Goal: Find specific page/section: Find specific page/section

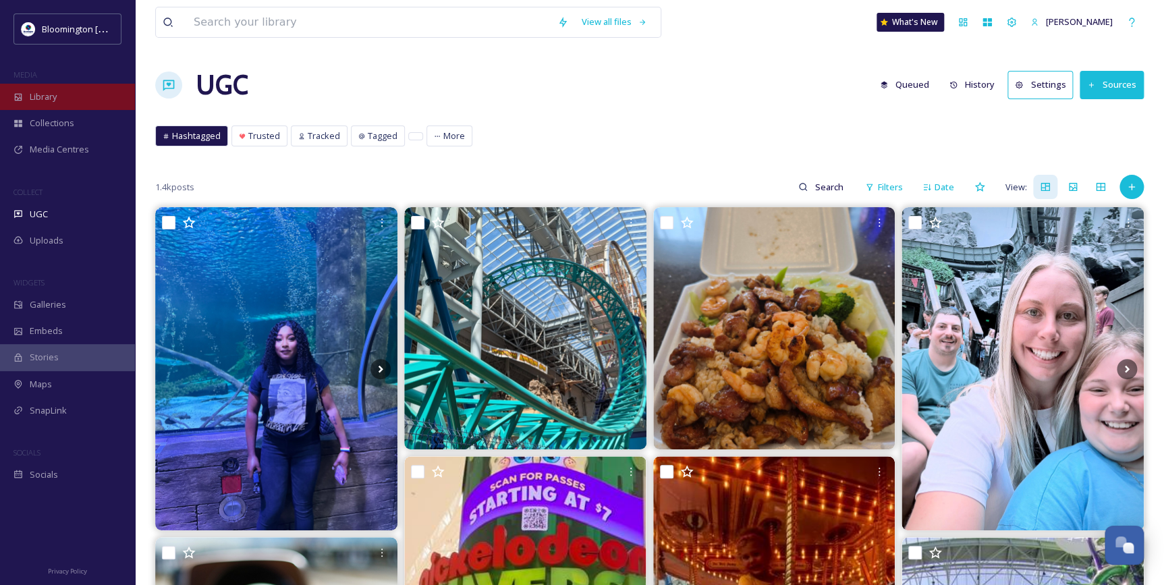
click at [56, 96] on span "Library" at bounding box center [43, 96] width 27 height 13
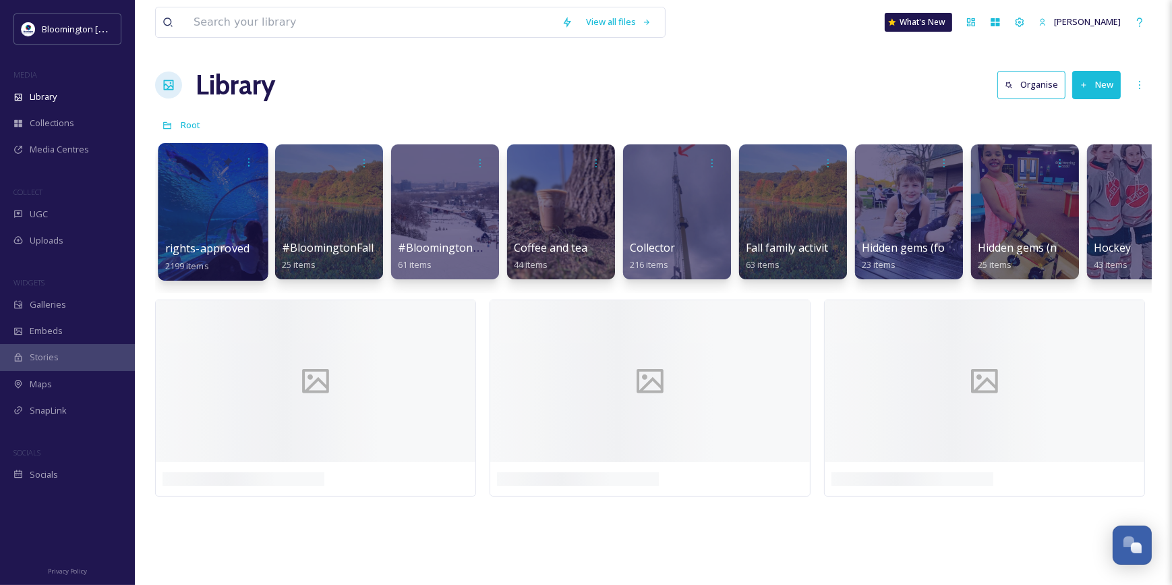
click at [254, 179] on div at bounding box center [213, 212] width 110 height 138
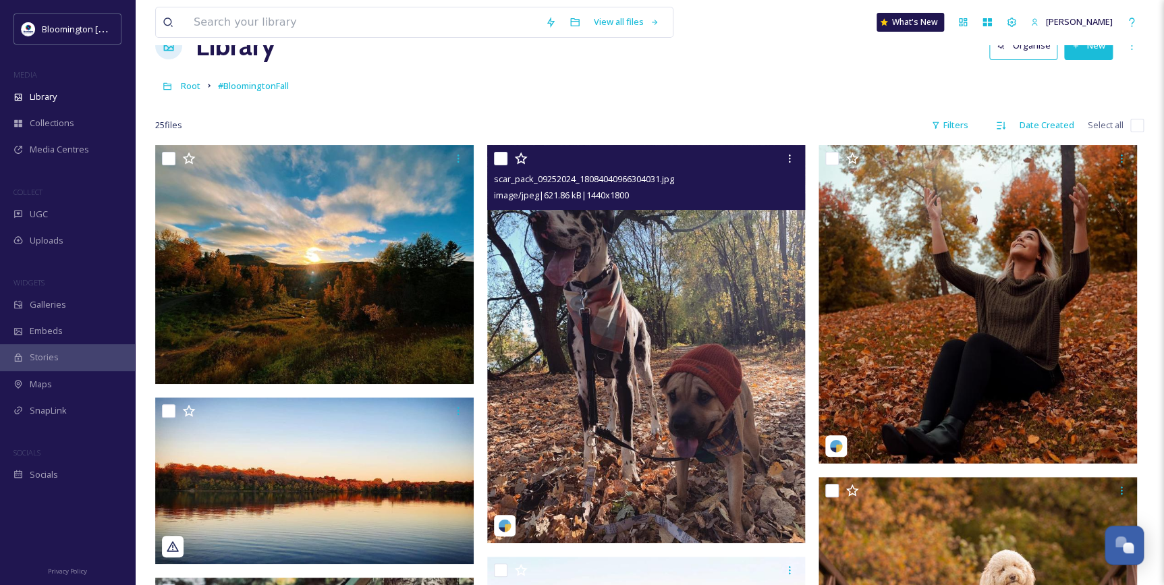
scroll to position [61, 0]
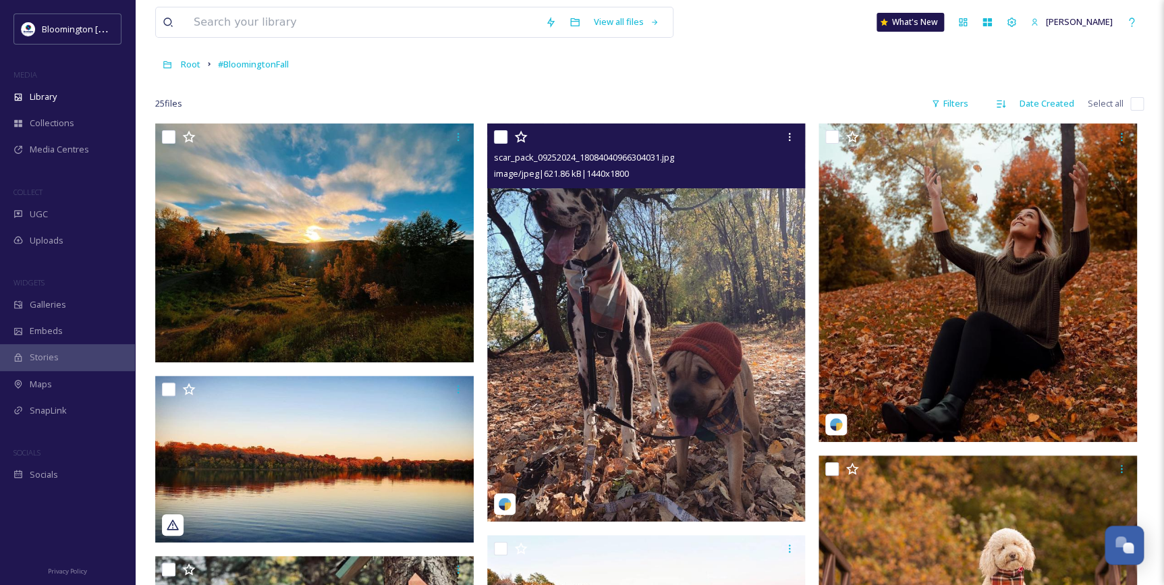
click at [675, 300] on img at bounding box center [646, 322] width 318 height 398
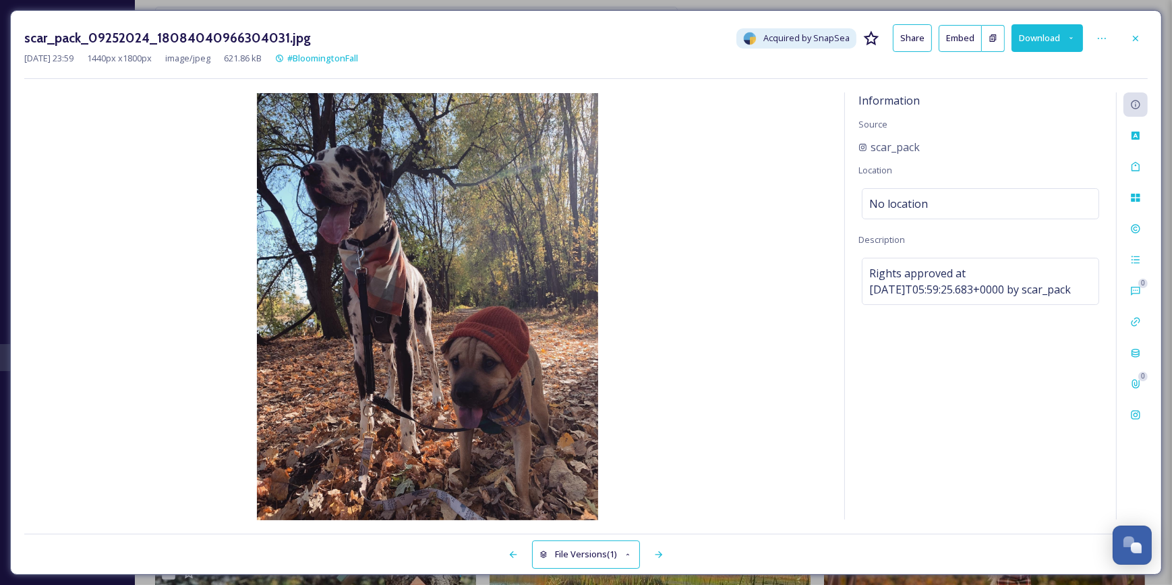
click at [1145, 36] on div at bounding box center [1136, 38] width 24 height 24
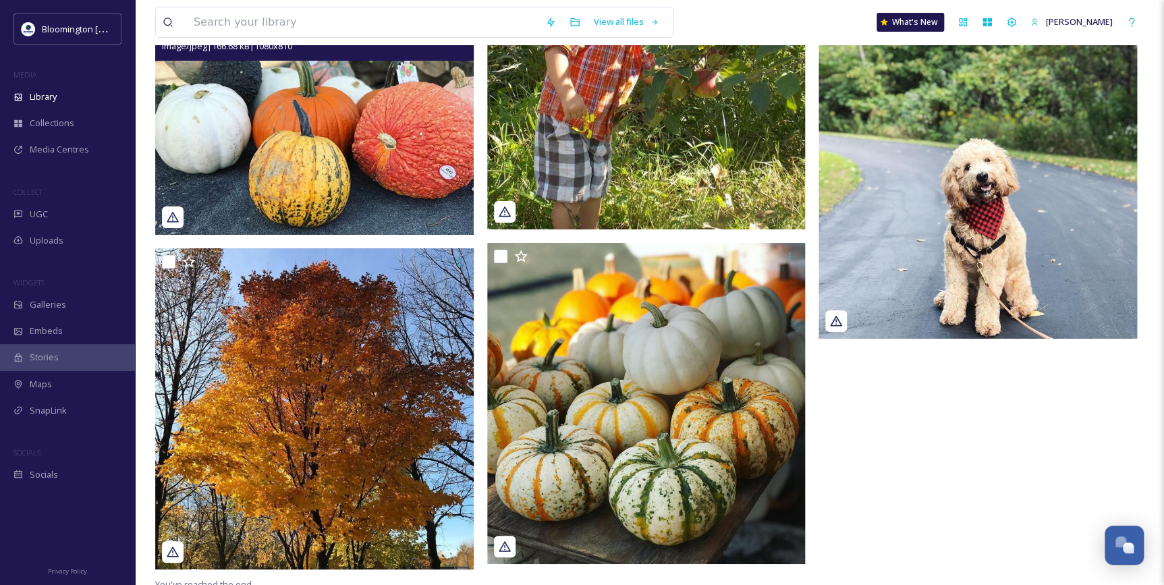
scroll to position [2378, 0]
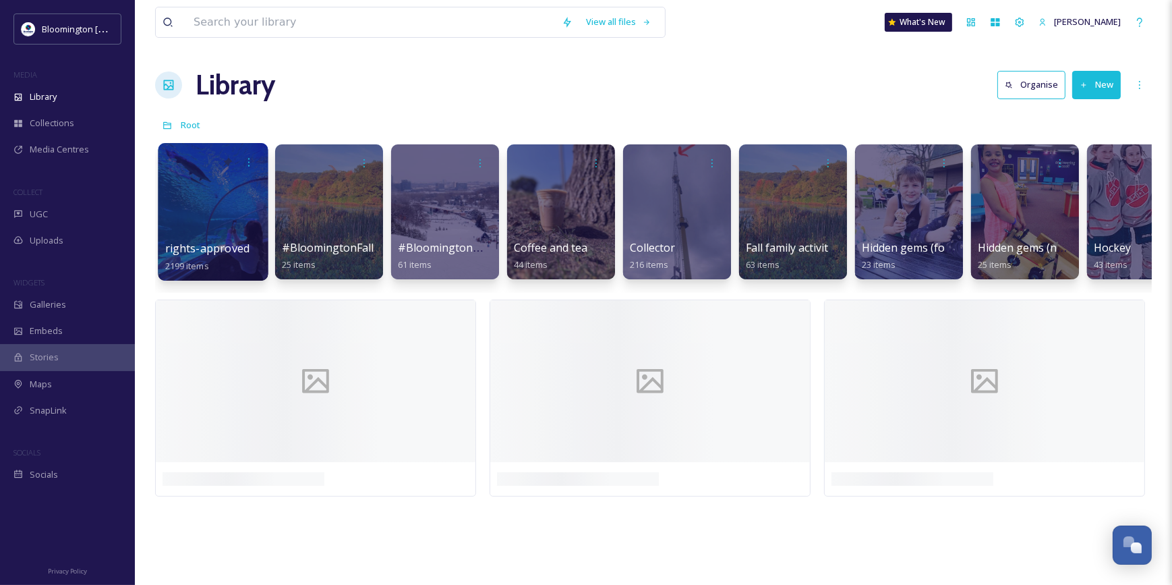
click at [178, 186] on div at bounding box center [213, 212] width 110 height 138
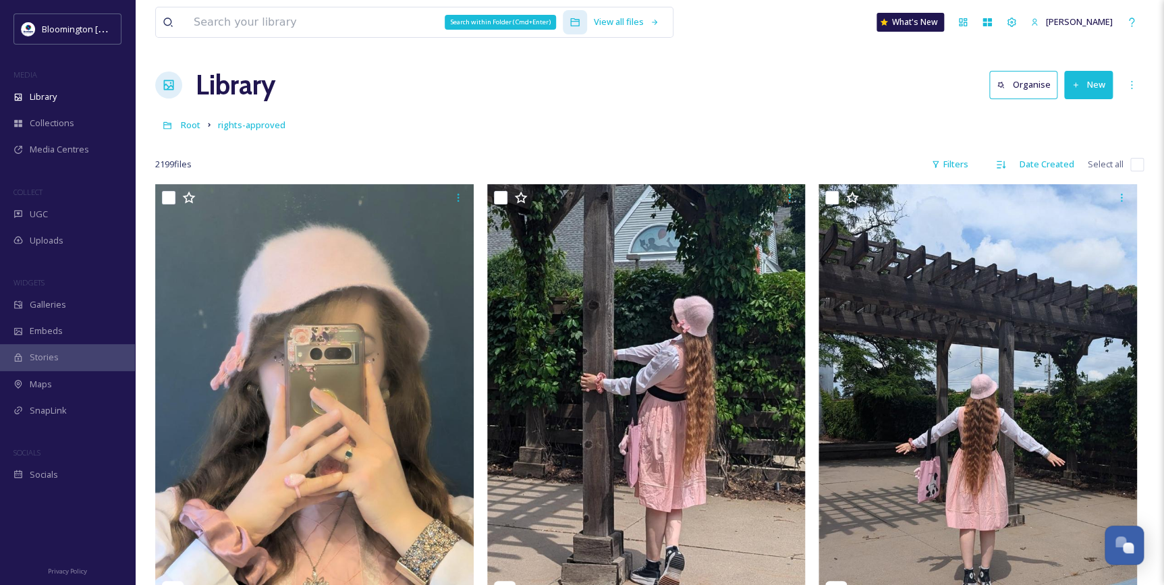
click at [469, 18] on div "Search within Folder (Cmd+Enter)" at bounding box center [500, 22] width 111 height 15
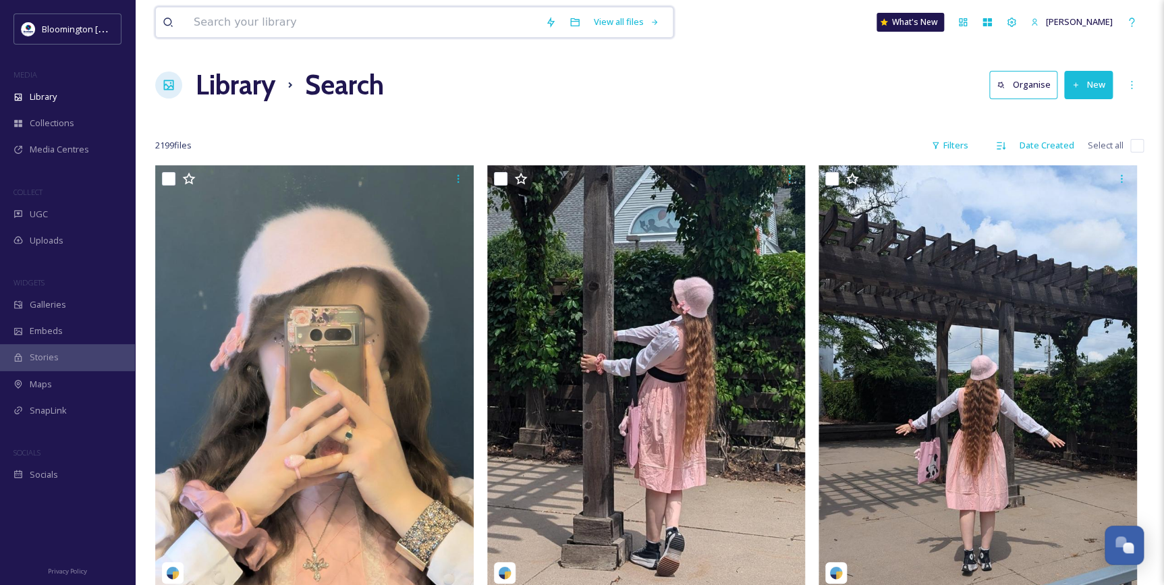
click at [287, 9] on input at bounding box center [362, 22] width 351 height 30
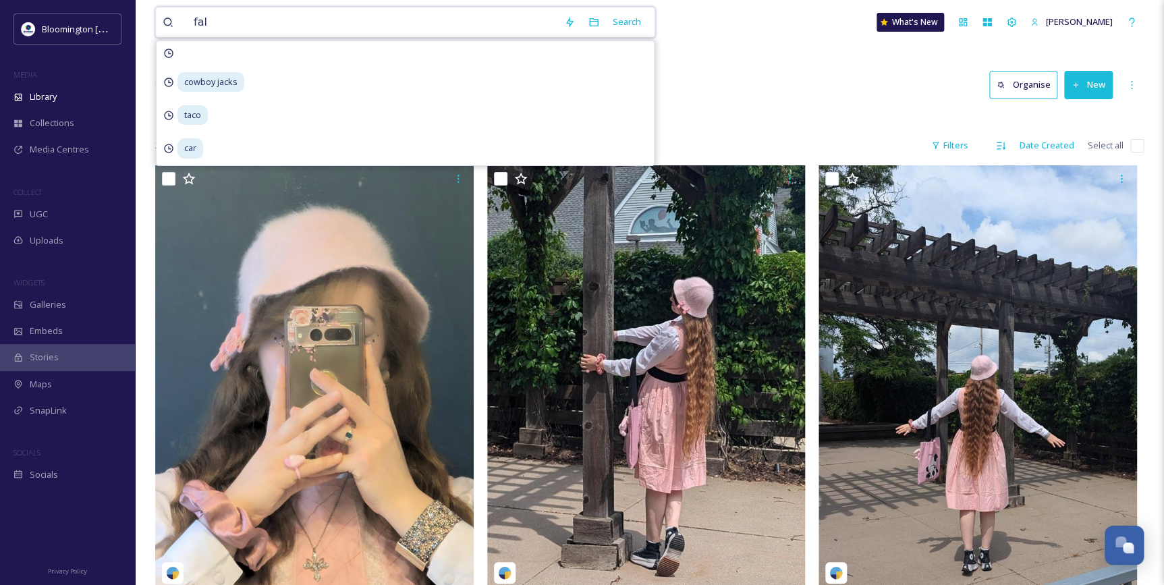
type input "fall"
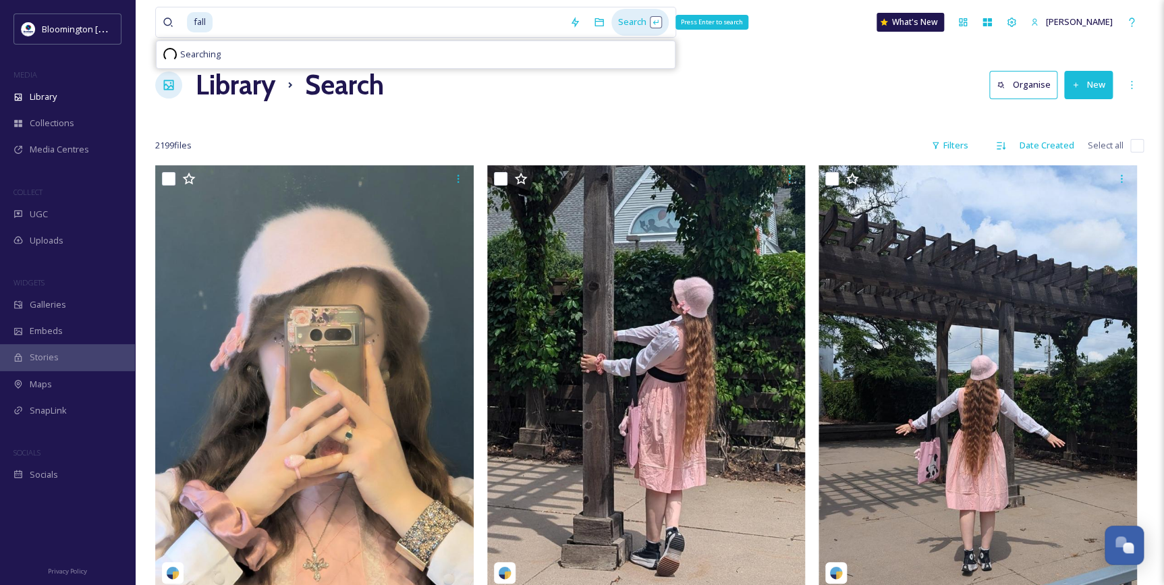
click at [647, 22] on div "Search Press Enter to search" at bounding box center [639, 22] width 57 height 26
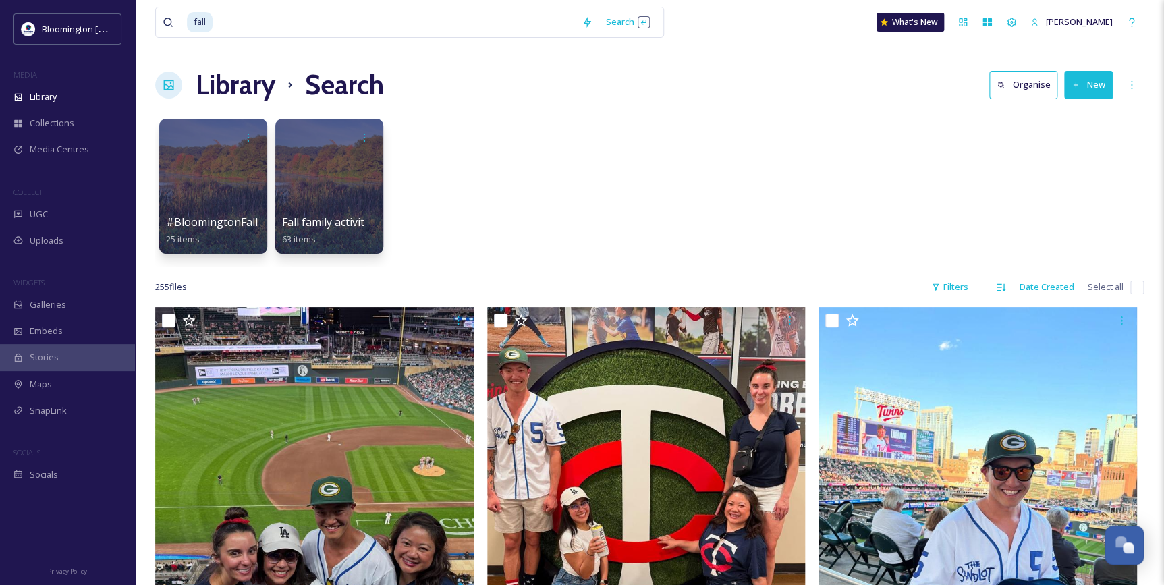
click at [873, 177] on div "#BloomingtonFall 25 items Fall family activities 63 items" at bounding box center [649, 189] width 988 height 155
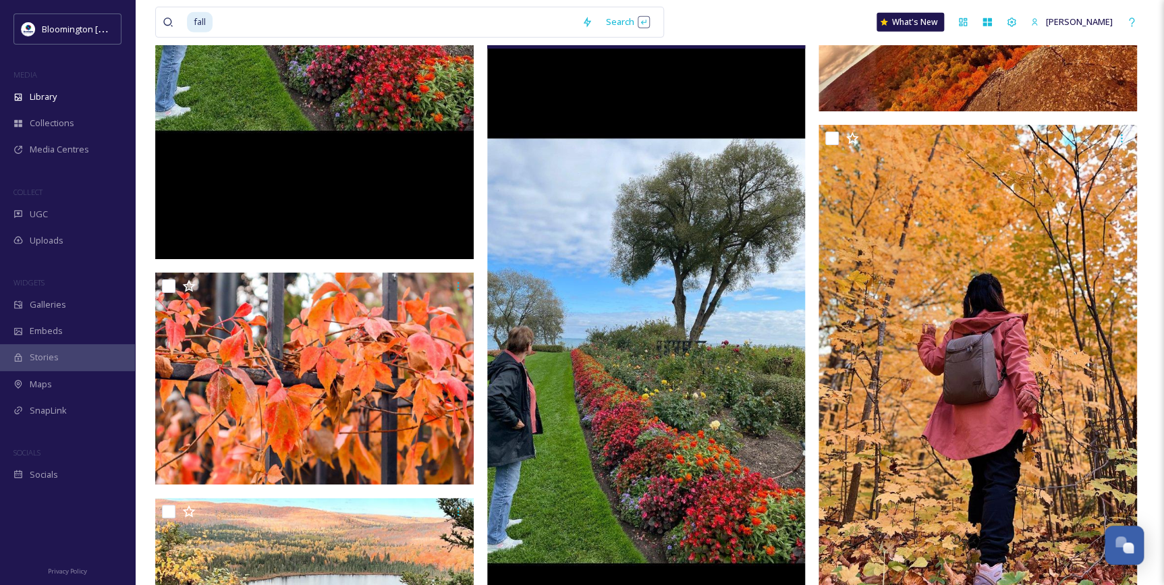
scroll to position [9873, 0]
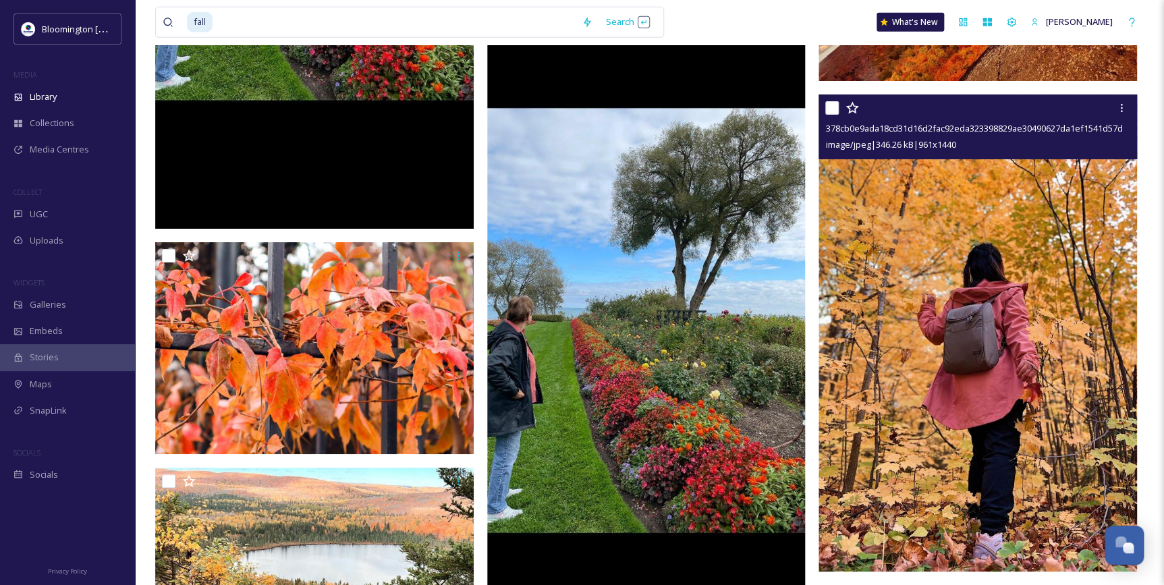
click at [938, 327] on img at bounding box center [977, 333] width 318 height 478
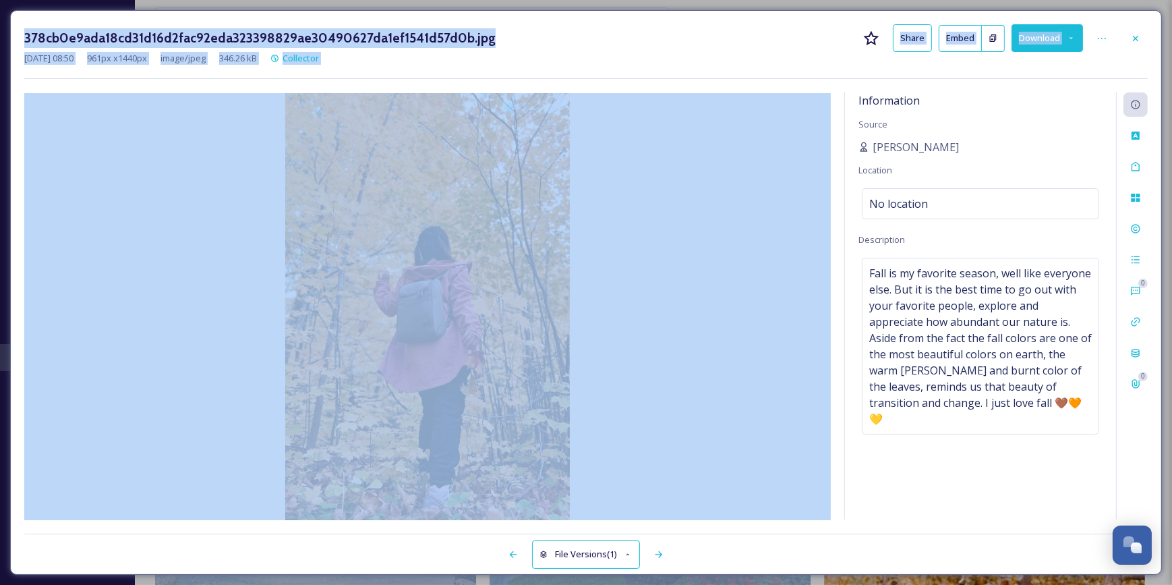
click at [1140, 38] on div at bounding box center [1136, 38] width 24 height 24
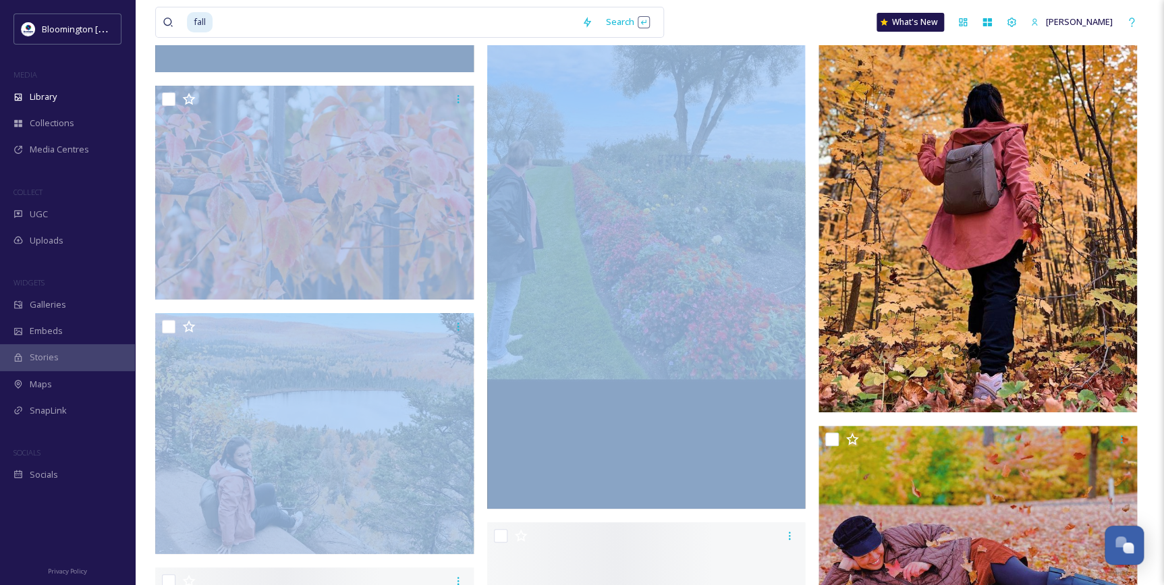
scroll to position [10119, 0]
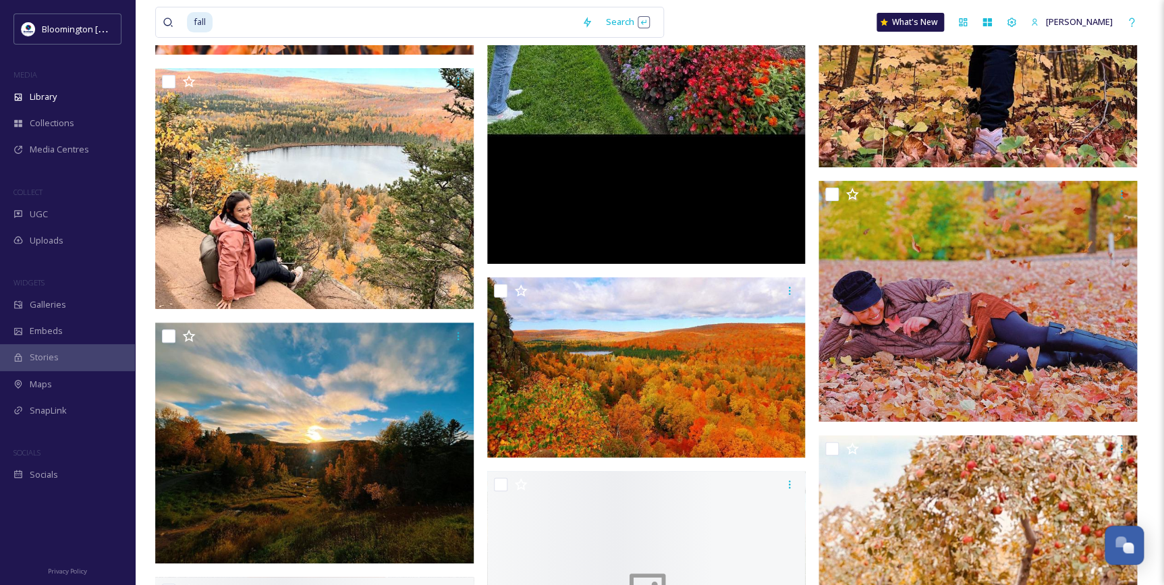
scroll to position [10363, 0]
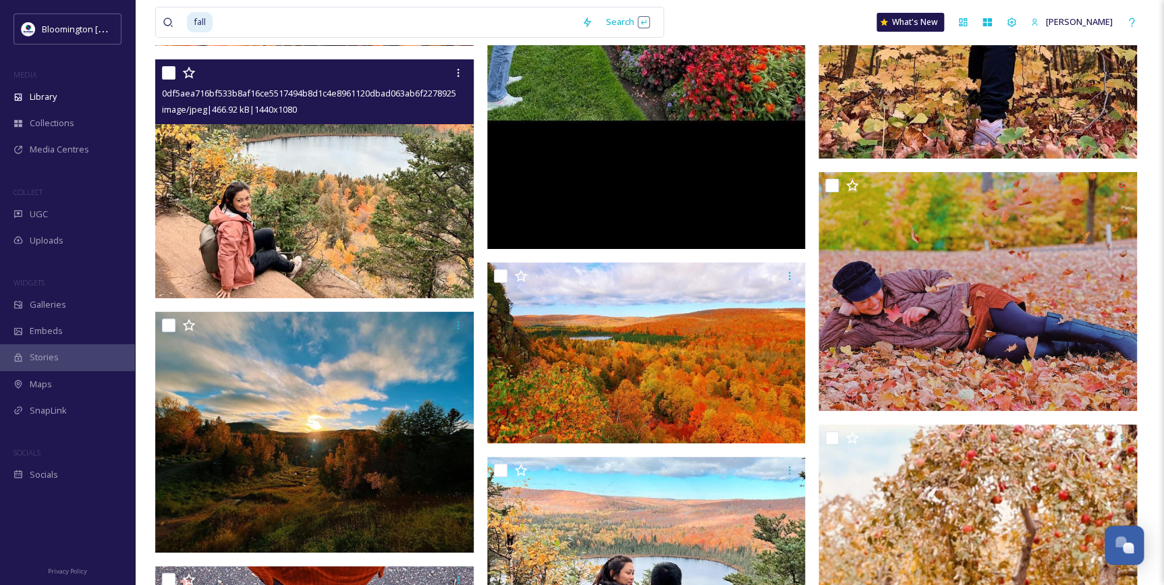
click at [303, 239] on img at bounding box center [314, 178] width 318 height 239
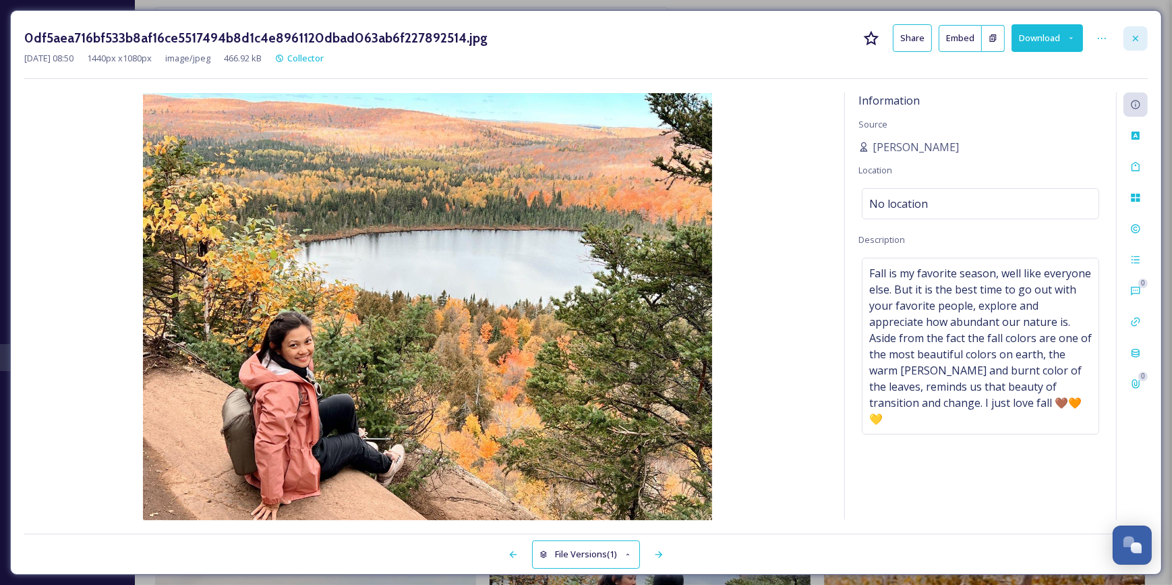
click at [1141, 37] on icon at bounding box center [1136, 38] width 11 height 11
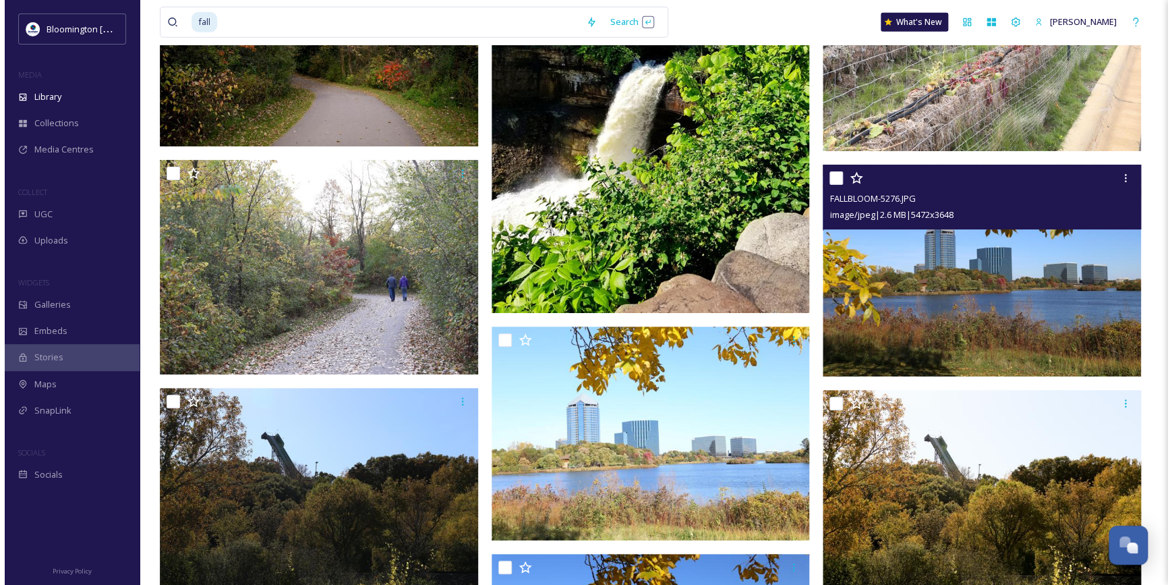
scroll to position [12081, 0]
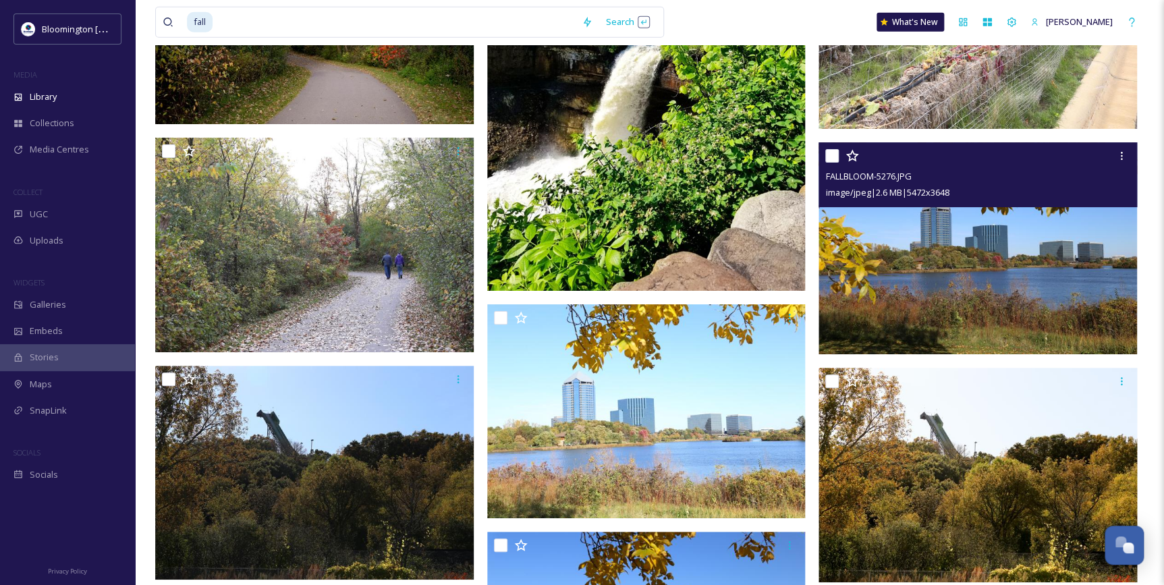
click at [908, 247] on img at bounding box center [977, 248] width 318 height 212
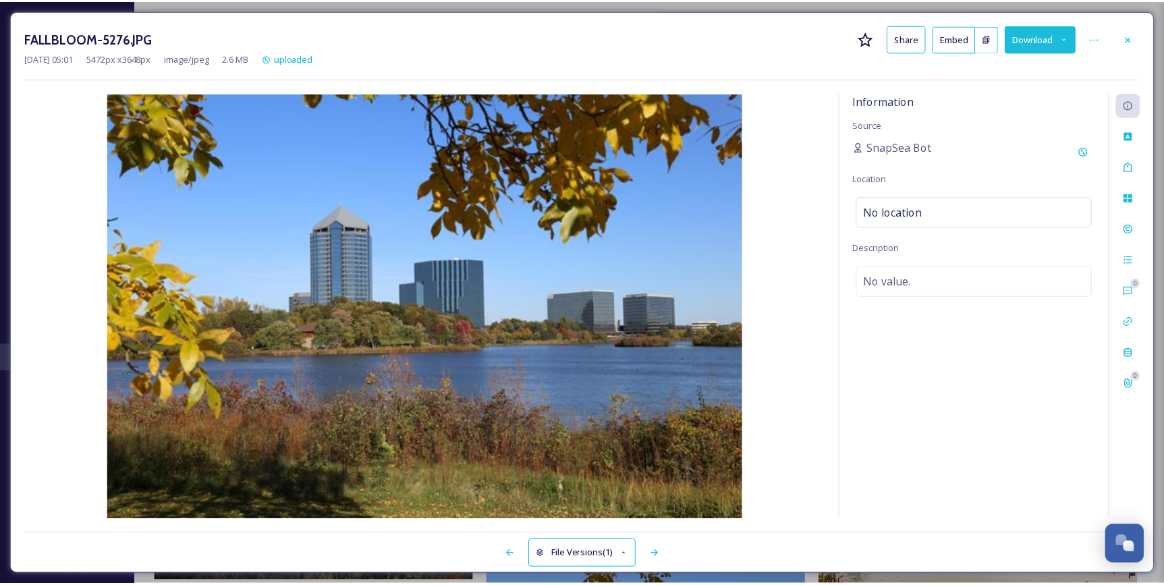
scroll to position [12083, 0]
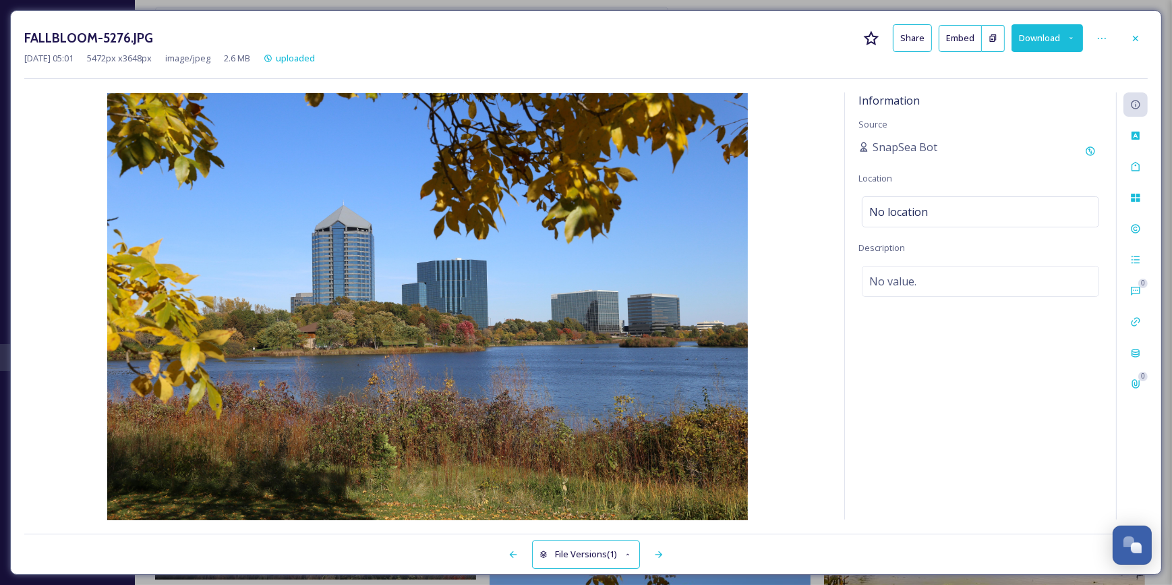
click at [1124, 36] on div at bounding box center [1136, 38] width 24 height 24
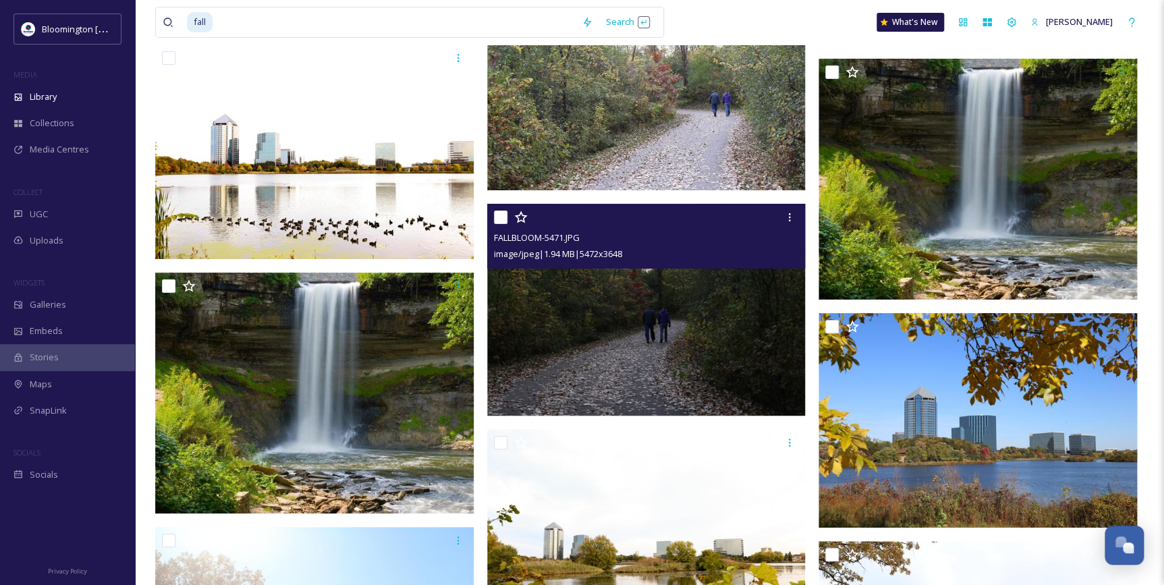
scroll to position [12880, 0]
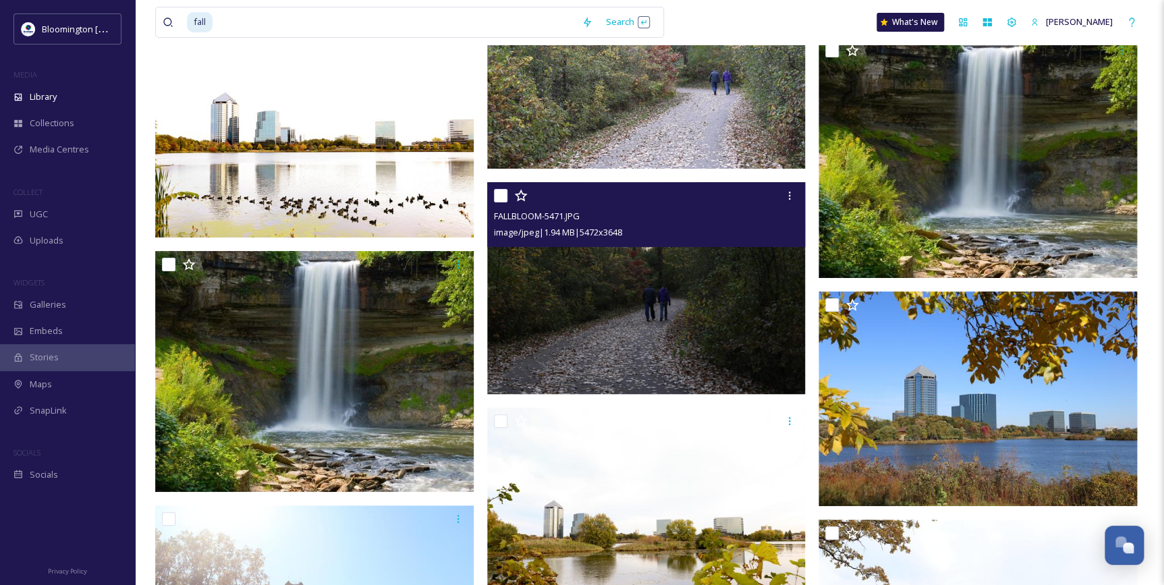
click at [681, 296] on img at bounding box center [646, 288] width 318 height 212
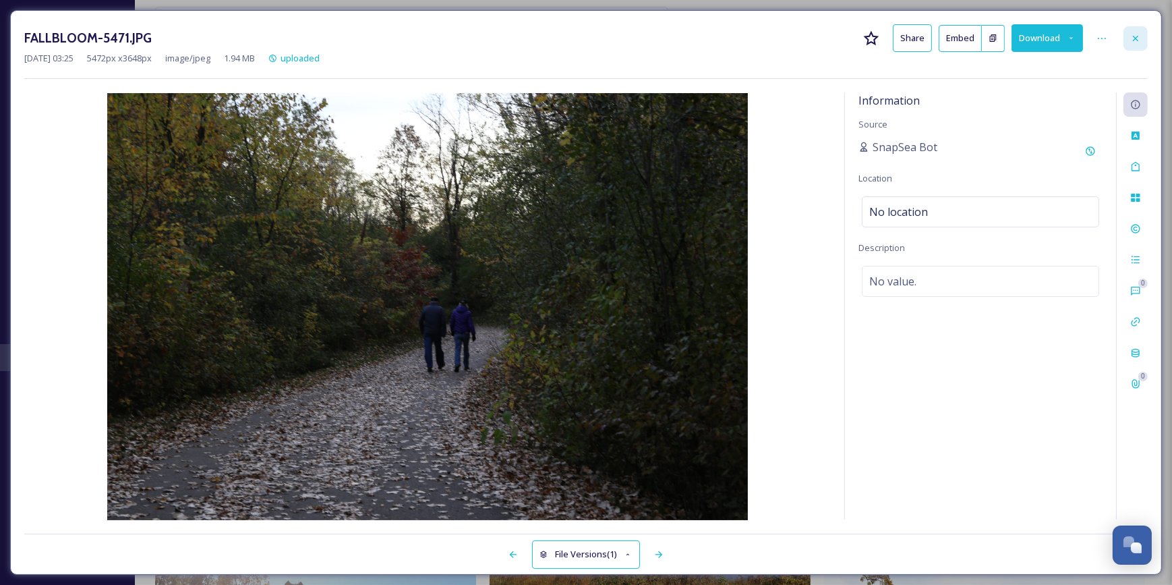
click at [1126, 47] on div at bounding box center [1136, 38] width 24 height 24
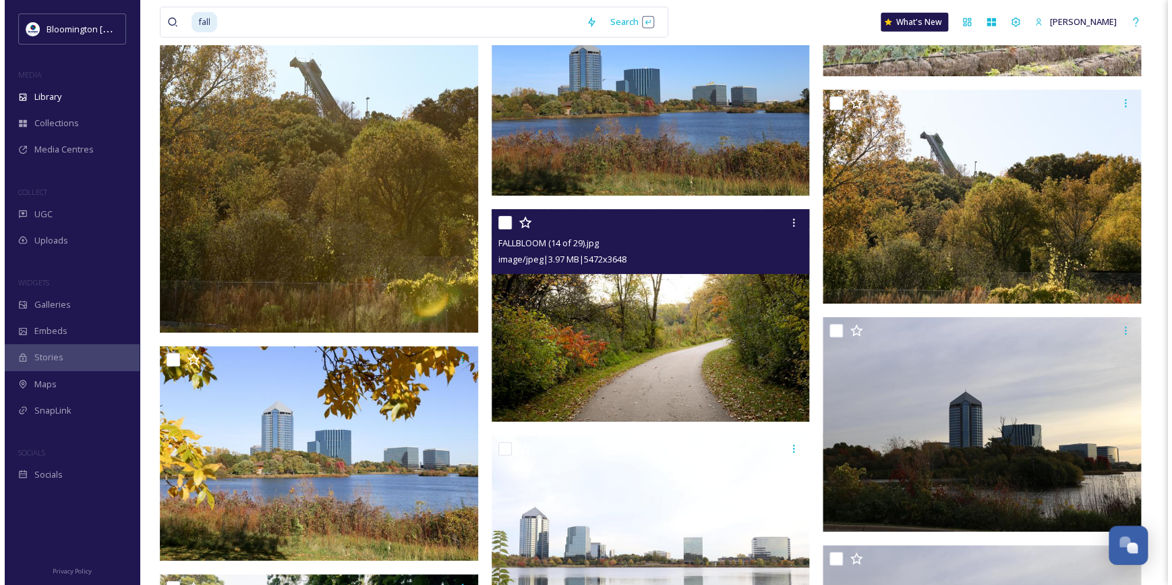
scroll to position [14781, 0]
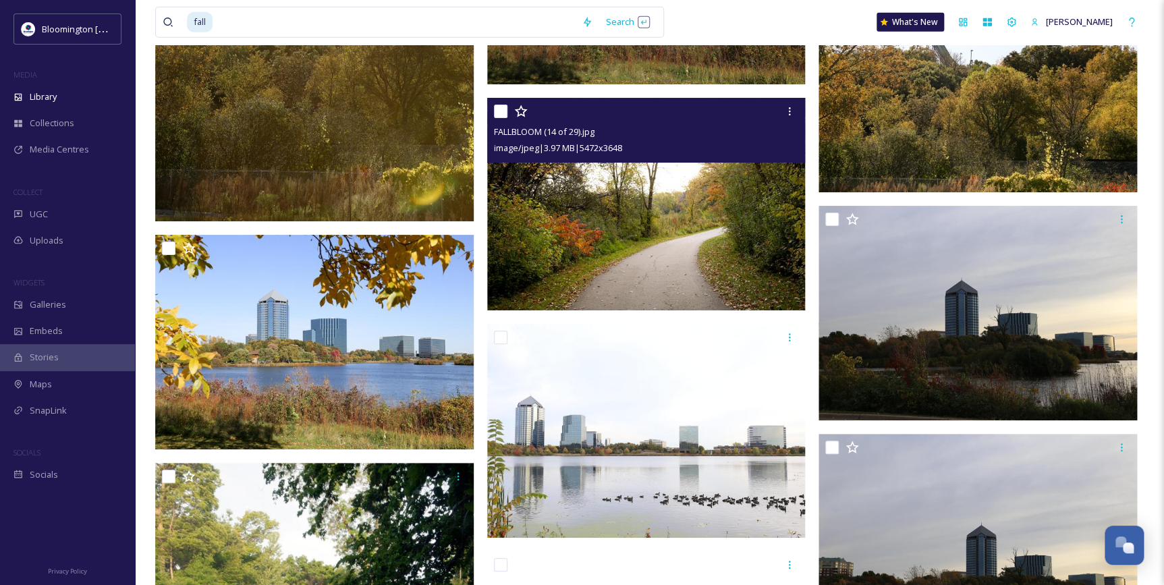
click at [685, 231] on img at bounding box center [646, 204] width 318 height 212
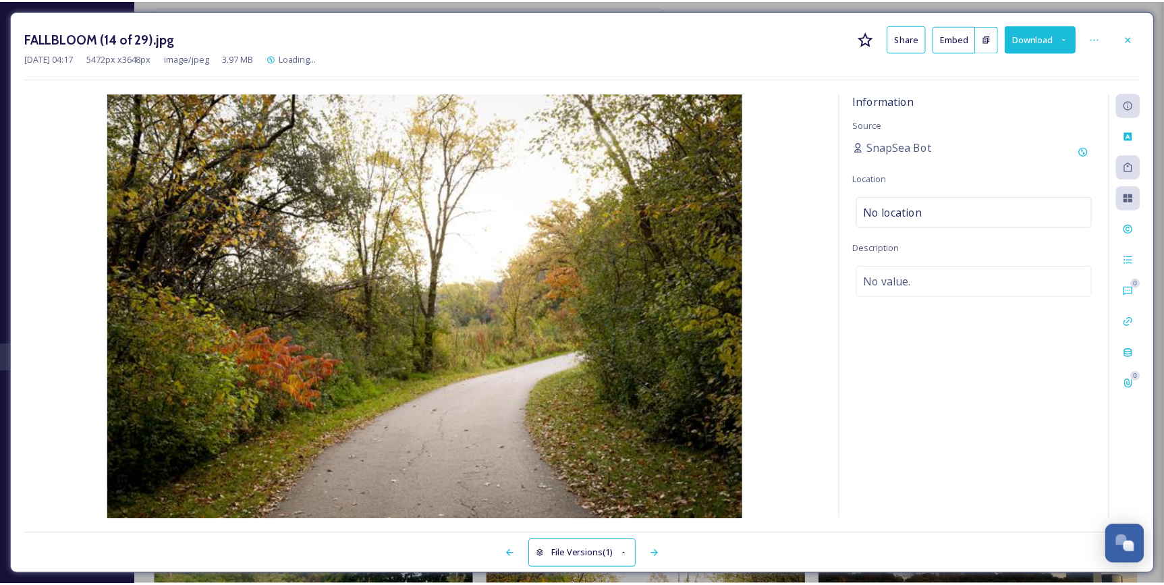
scroll to position [14783, 0]
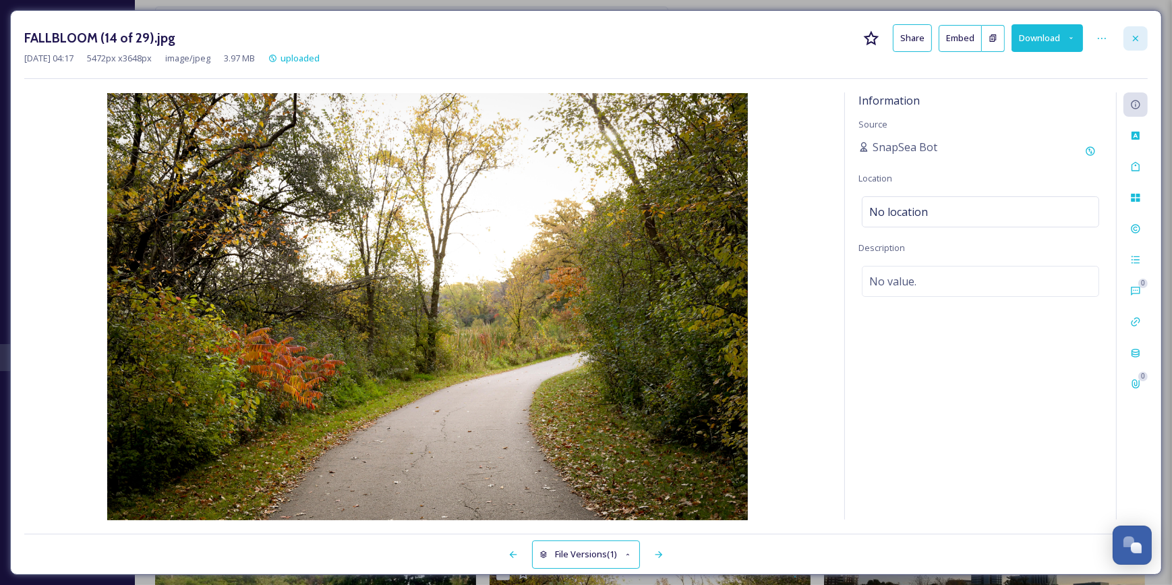
click at [1139, 41] on icon at bounding box center [1136, 38] width 11 height 11
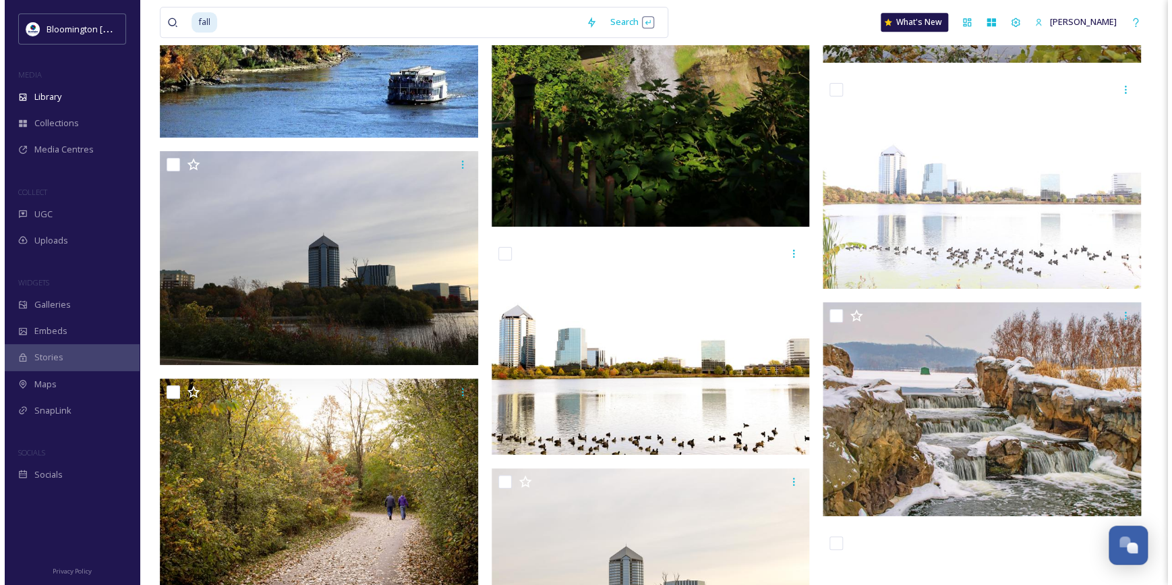
scroll to position [16439, 0]
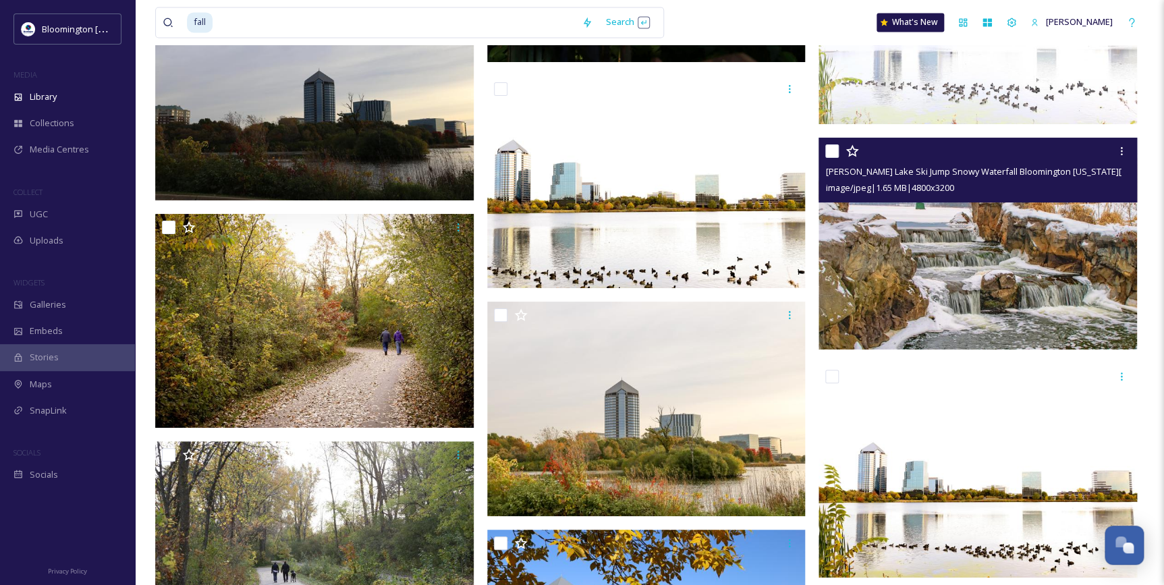
click at [984, 241] on img at bounding box center [977, 244] width 318 height 212
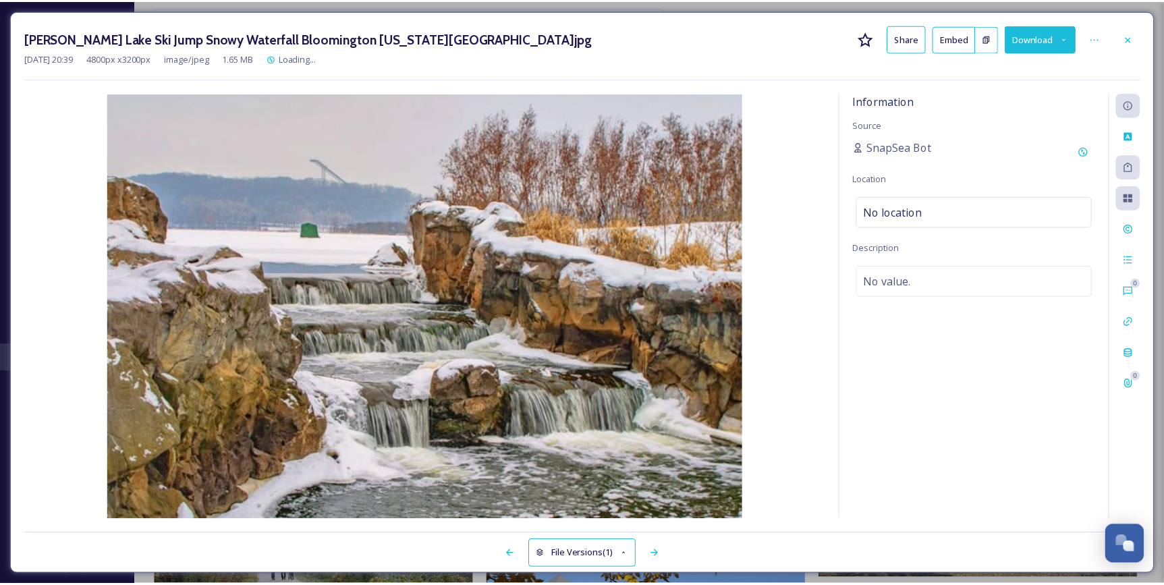
scroll to position [16441, 0]
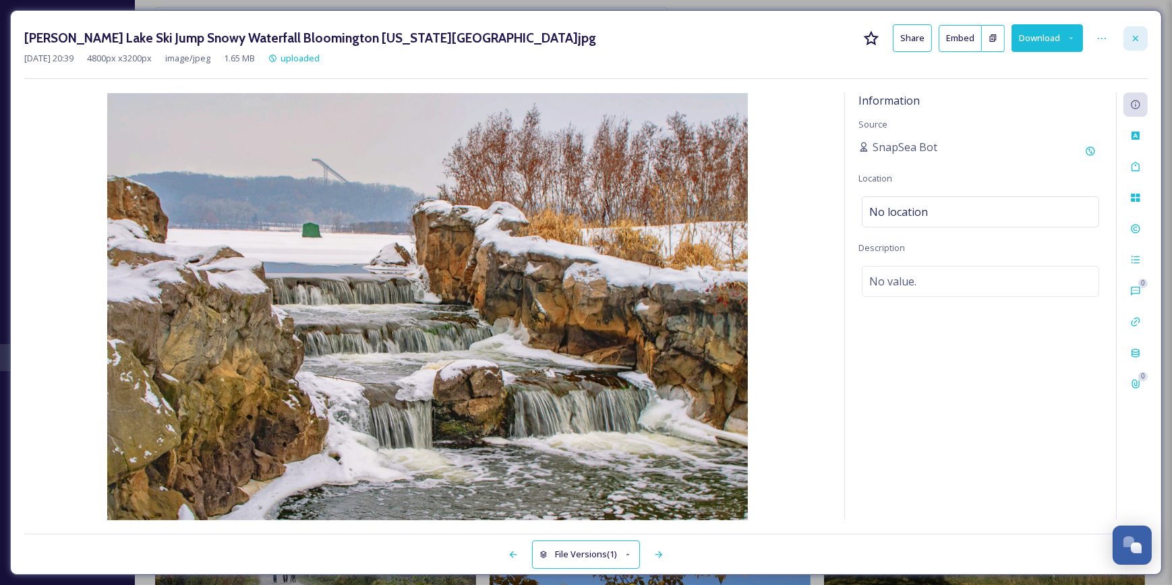
click at [1131, 44] on div at bounding box center [1136, 38] width 24 height 24
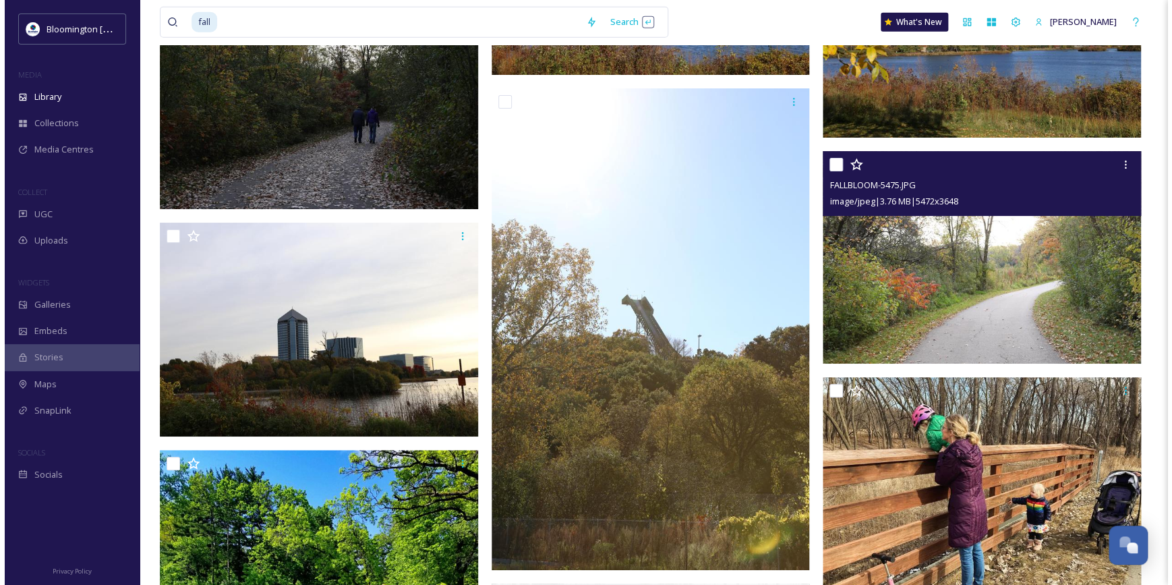
scroll to position [17238, 0]
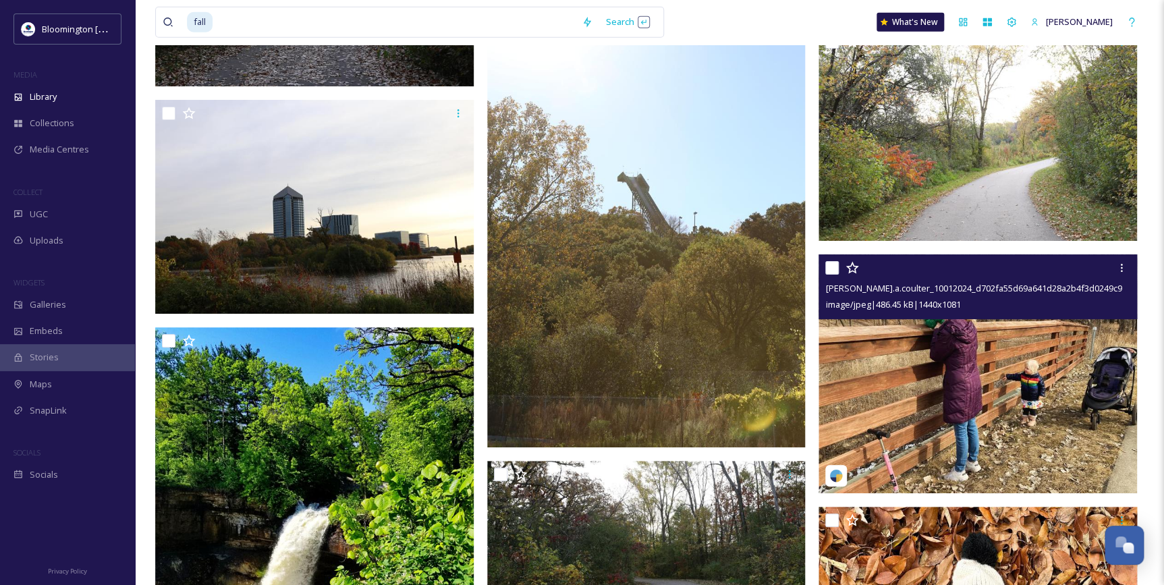
click at [1046, 353] on img at bounding box center [977, 373] width 318 height 239
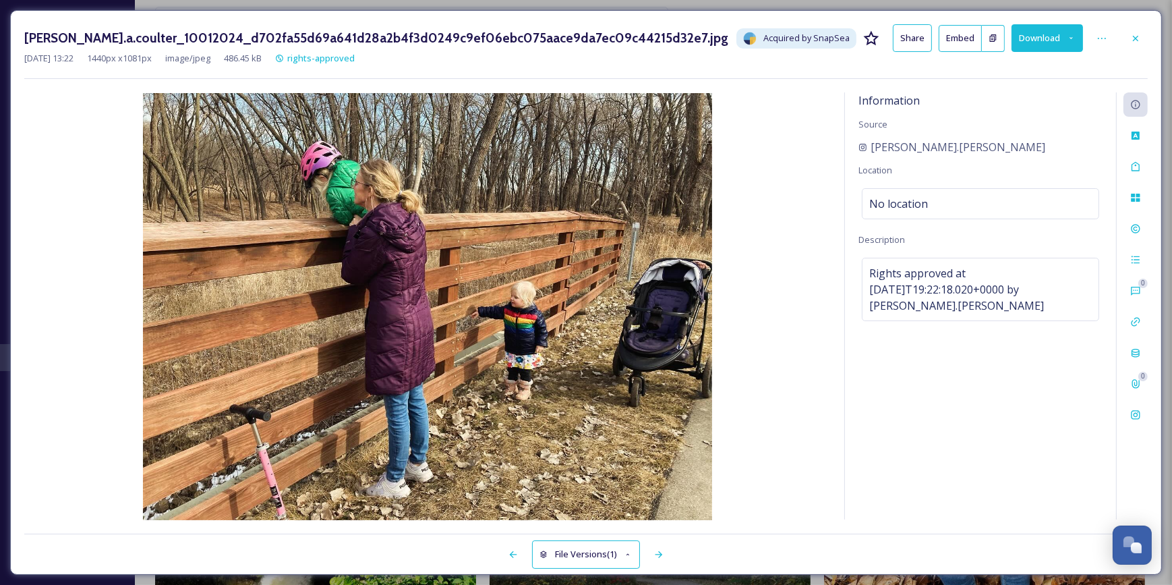
click at [52, 396] on img at bounding box center [427, 306] width 807 height 427
